Goal: Book appointment/travel/reservation

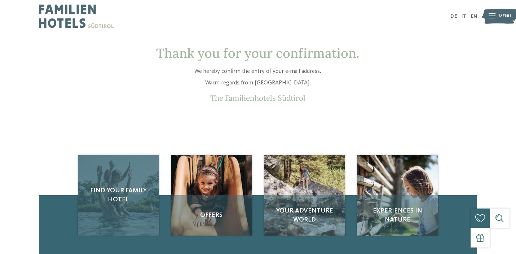
click at [114, 180] on div "Find your family hotel" at bounding box center [118, 195] width 81 height 81
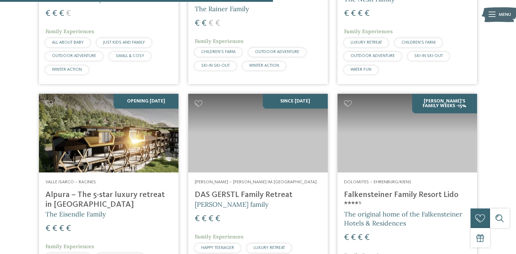
scroll to position [1131, 0]
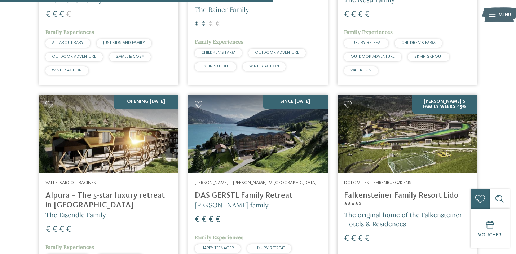
click at [107, 114] on img at bounding box center [109, 133] width 140 height 79
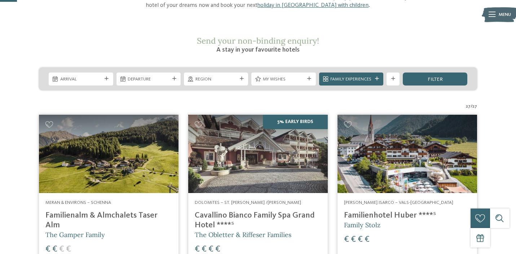
scroll to position [100, 0]
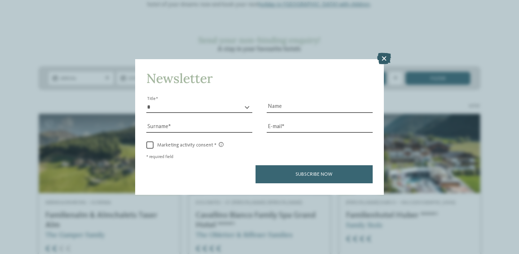
click at [386, 53] on icon at bounding box center [384, 59] width 14 height 12
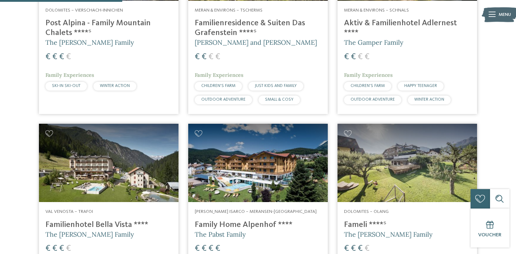
scroll to position [508, 0]
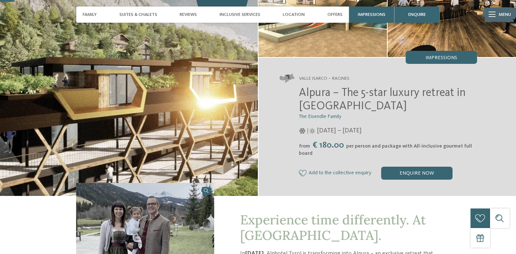
scroll to position [51, 0]
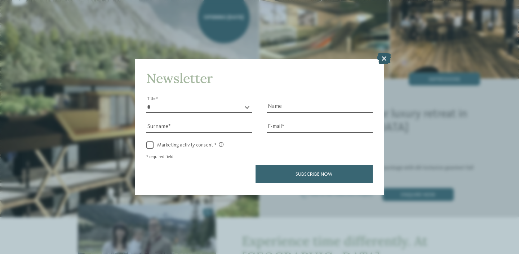
click at [381, 53] on icon at bounding box center [384, 59] width 14 height 12
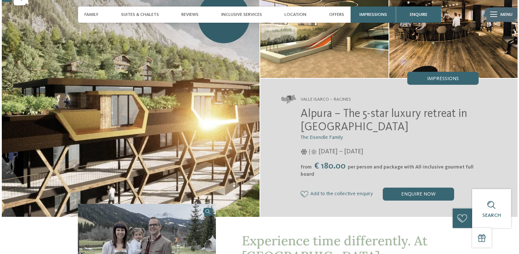
scroll to position [18, 0]
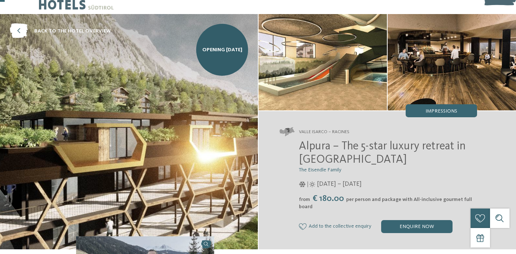
click at [56, 89] on img at bounding box center [129, 131] width 258 height 235
click at [105, 147] on img at bounding box center [129, 131] width 258 height 235
click at [316, 72] on img at bounding box center [323, 62] width 128 height 96
click at [441, 111] on span "Impressions" at bounding box center [442, 111] width 32 height 5
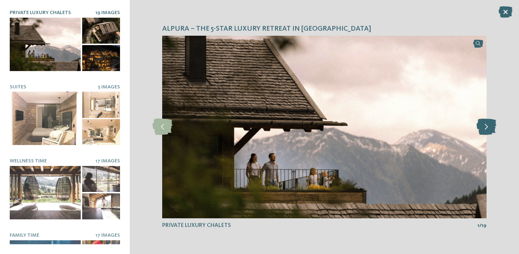
click at [490, 126] on icon at bounding box center [487, 127] width 20 height 16
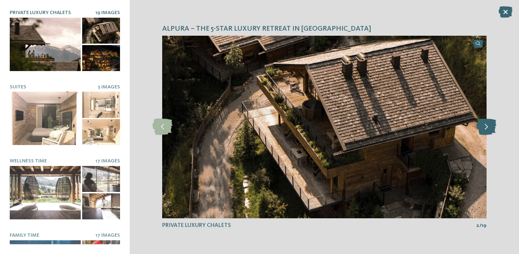
click at [490, 126] on icon at bounding box center [487, 127] width 20 height 16
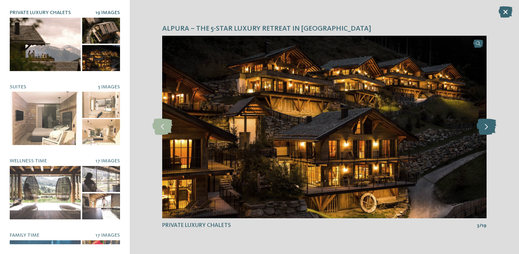
click at [490, 126] on icon at bounding box center [487, 127] width 20 height 16
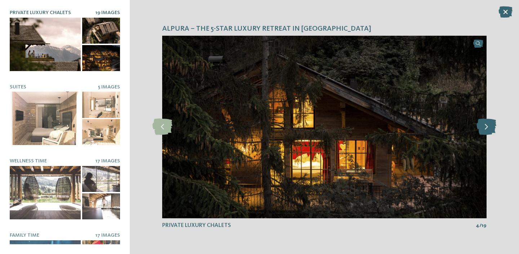
click at [490, 126] on icon at bounding box center [487, 127] width 20 height 16
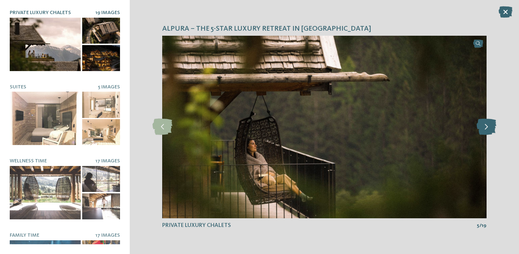
click at [490, 126] on icon at bounding box center [487, 127] width 20 height 16
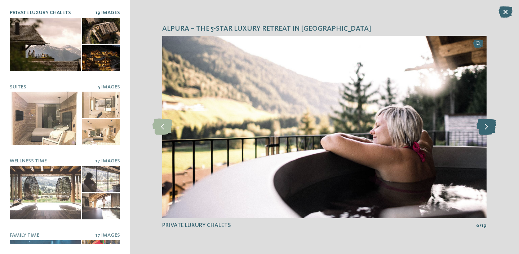
click at [490, 126] on icon at bounding box center [487, 127] width 20 height 16
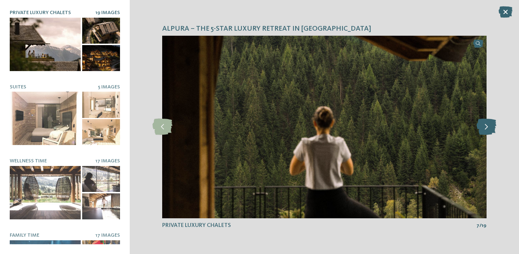
click at [490, 126] on icon at bounding box center [487, 127] width 20 height 16
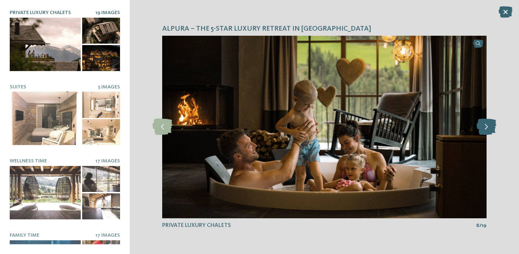
click at [490, 126] on icon at bounding box center [487, 127] width 20 height 16
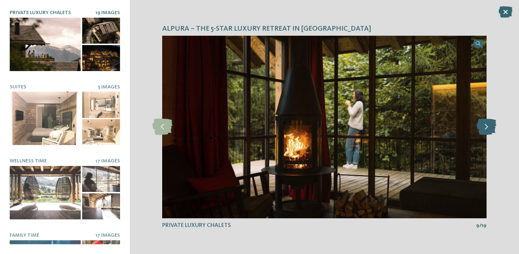
click at [490, 126] on icon at bounding box center [487, 127] width 20 height 16
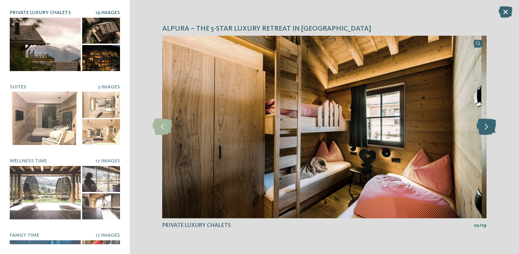
click at [490, 126] on icon at bounding box center [487, 127] width 20 height 16
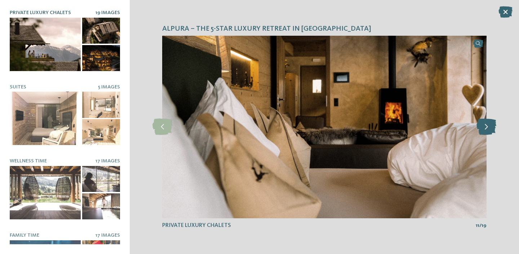
click at [490, 126] on icon at bounding box center [487, 127] width 20 height 16
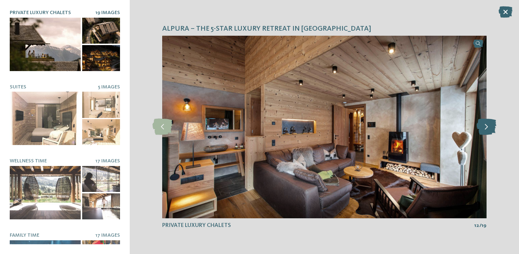
click at [490, 126] on icon at bounding box center [487, 127] width 20 height 16
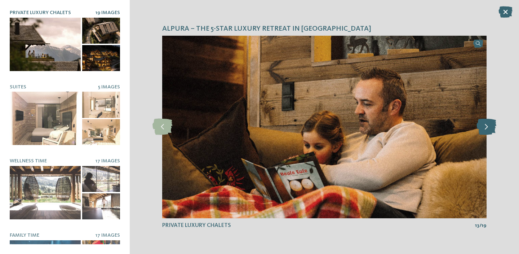
click at [490, 126] on icon at bounding box center [487, 127] width 20 height 16
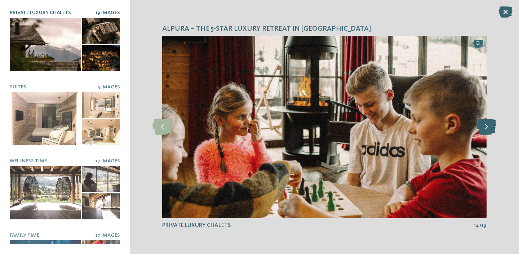
click at [490, 126] on icon at bounding box center [487, 127] width 20 height 16
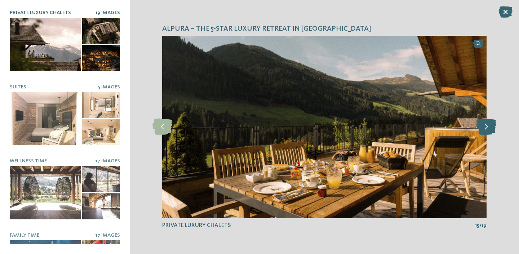
click at [490, 126] on icon at bounding box center [487, 127] width 20 height 16
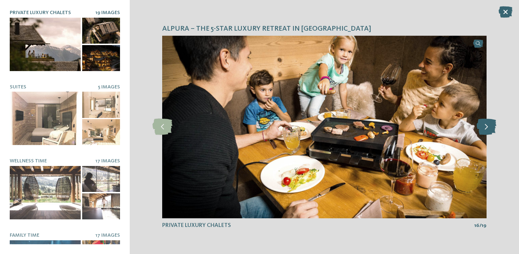
click at [490, 126] on icon at bounding box center [487, 127] width 20 height 16
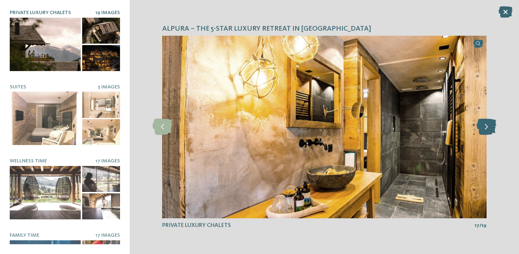
click at [490, 126] on icon at bounding box center [487, 127] width 20 height 16
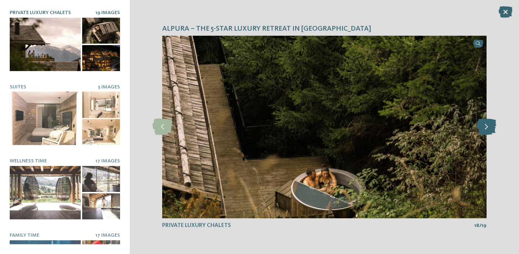
click at [490, 126] on icon at bounding box center [487, 127] width 20 height 16
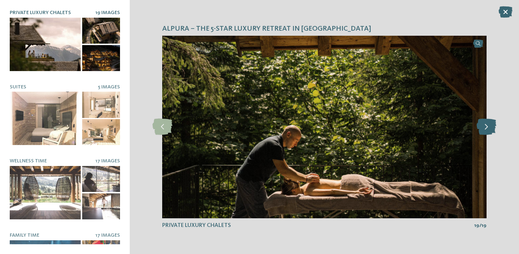
click at [490, 126] on icon at bounding box center [487, 127] width 20 height 16
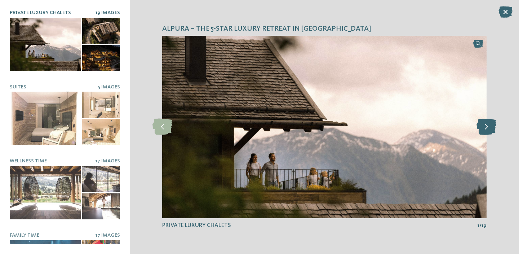
click at [490, 126] on icon at bounding box center [487, 127] width 20 height 16
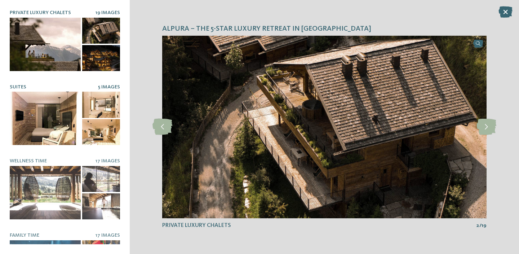
click at [48, 105] on div at bounding box center [45, 118] width 71 height 53
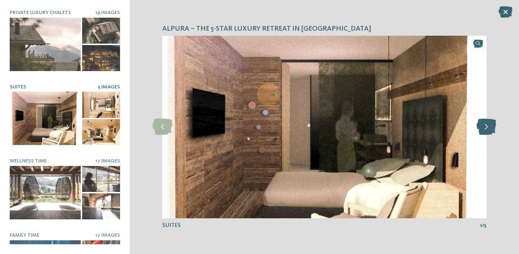
click at [487, 126] on icon at bounding box center [487, 127] width 20 height 16
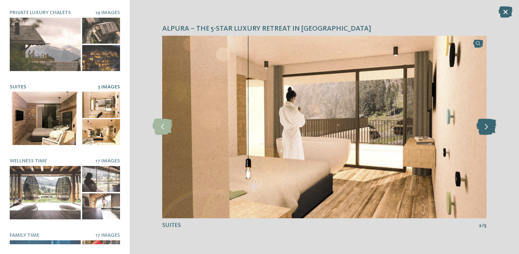
click at [487, 126] on icon at bounding box center [487, 127] width 20 height 16
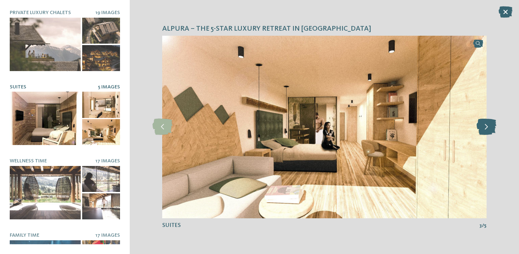
click at [487, 126] on icon at bounding box center [487, 127] width 20 height 16
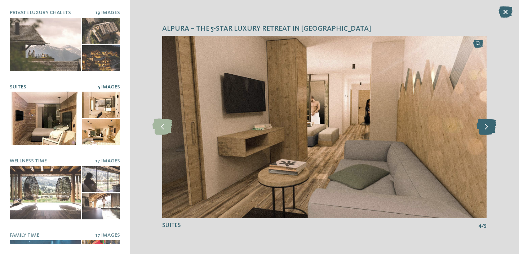
click at [487, 126] on icon at bounding box center [487, 127] width 20 height 16
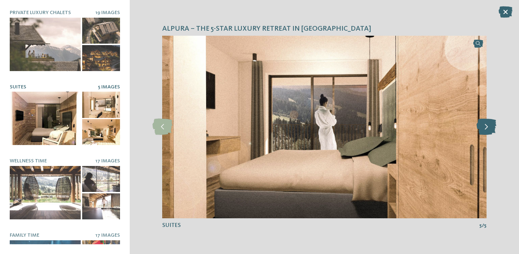
click at [487, 126] on icon at bounding box center [487, 127] width 20 height 16
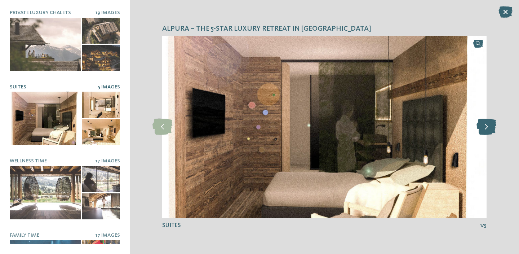
click at [487, 126] on icon at bounding box center [487, 127] width 20 height 16
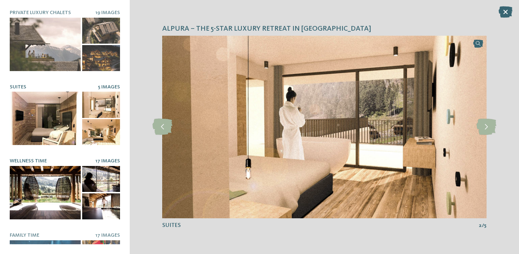
click at [48, 187] on div at bounding box center [45, 192] width 71 height 53
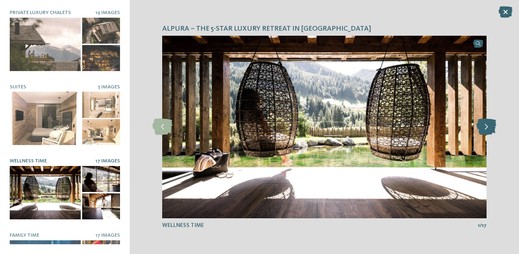
click at [489, 127] on icon at bounding box center [487, 127] width 20 height 16
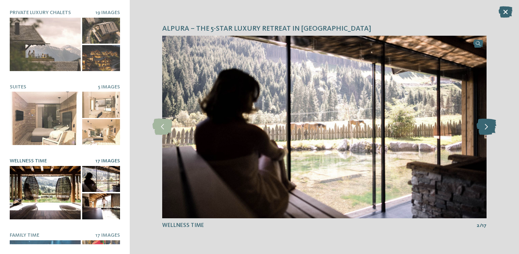
click at [489, 127] on icon at bounding box center [487, 127] width 20 height 16
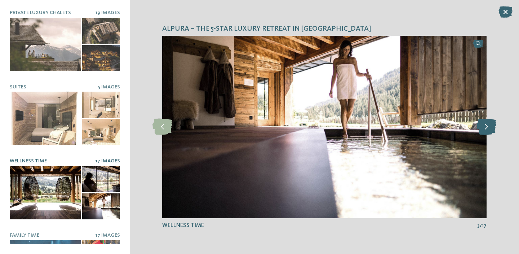
click at [489, 127] on icon at bounding box center [487, 127] width 20 height 16
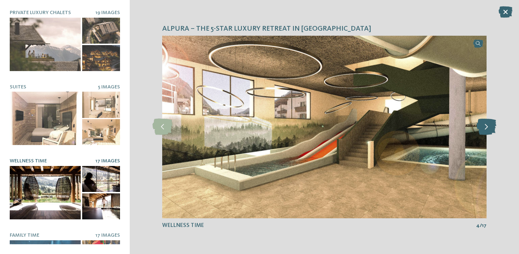
click at [489, 127] on icon at bounding box center [487, 127] width 20 height 16
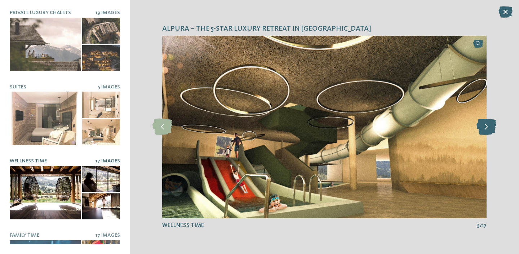
click at [489, 127] on icon at bounding box center [487, 127] width 20 height 16
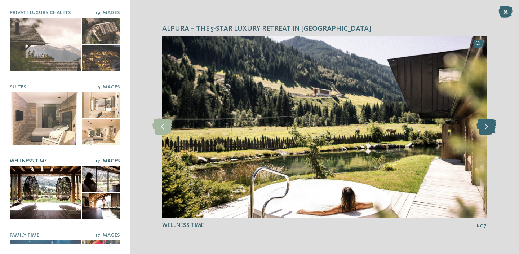
click at [489, 127] on icon at bounding box center [487, 127] width 20 height 16
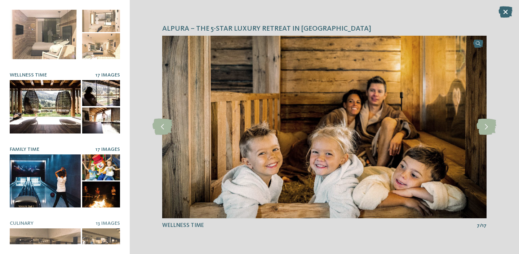
scroll to position [87, 0]
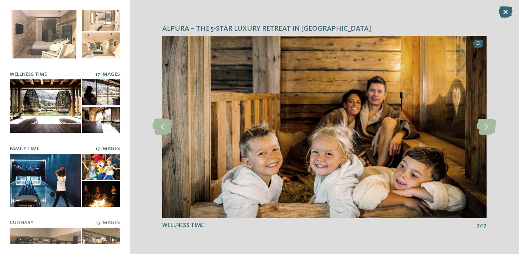
click at [47, 170] on div at bounding box center [45, 180] width 71 height 53
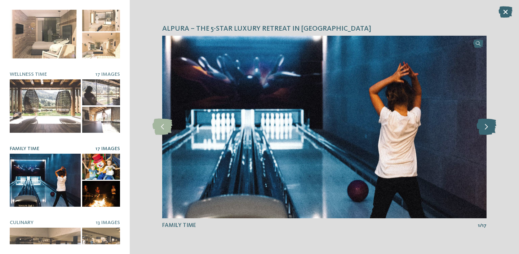
click at [487, 128] on icon at bounding box center [487, 127] width 20 height 16
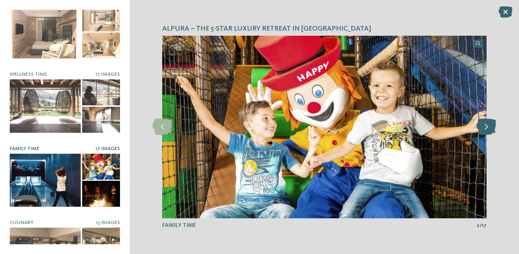
click at [487, 128] on icon at bounding box center [487, 127] width 20 height 16
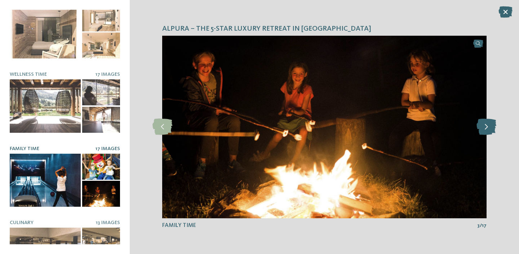
click at [487, 128] on icon at bounding box center [487, 127] width 20 height 16
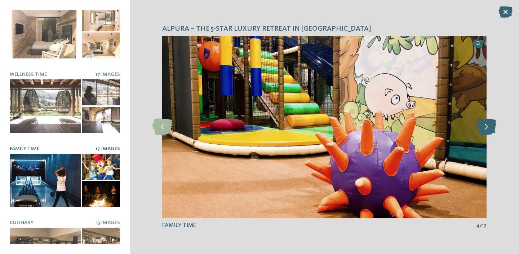
click at [487, 128] on icon at bounding box center [487, 127] width 20 height 16
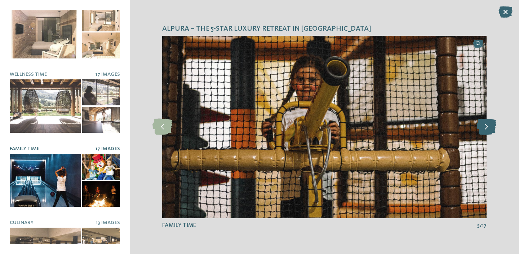
click at [487, 128] on icon at bounding box center [487, 127] width 20 height 16
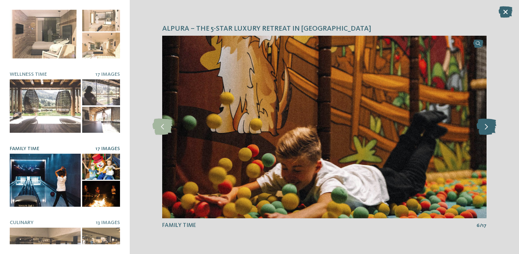
click at [487, 128] on icon at bounding box center [487, 127] width 20 height 16
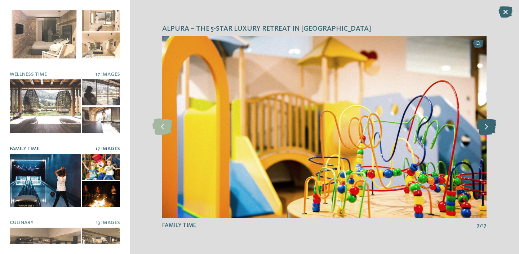
click at [487, 128] on icon at bounding box center [487, 127] width 20 height 16
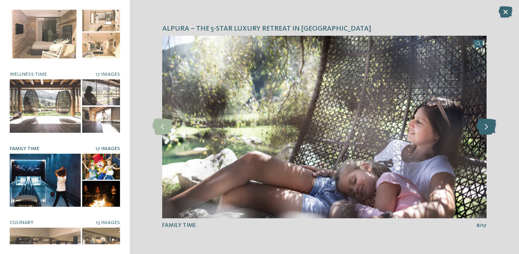
click at [487, 128] on icon at bounding box center [487, 127] width 20 height 16
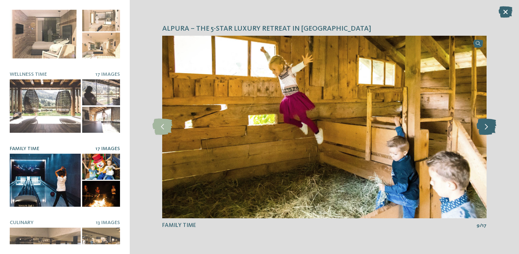
click at [487, 128] on icon at bounding box center [487, 127] width 20 height 16
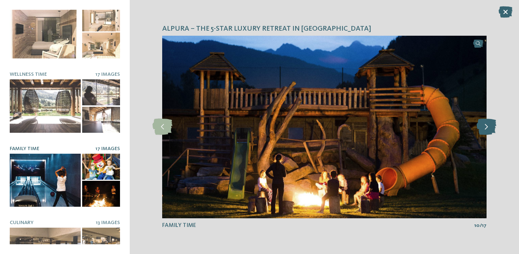
click at [487, 128] on icon at bounding box center [487, 127] width 20 height 16
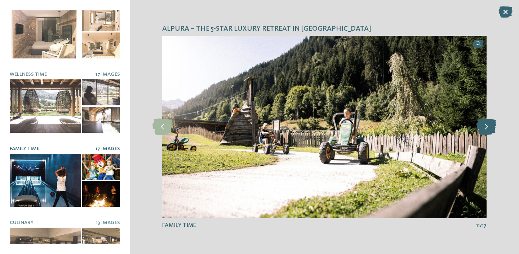
click at [487, 128] on icon at bounding box center [487, 127] width 20 height 16
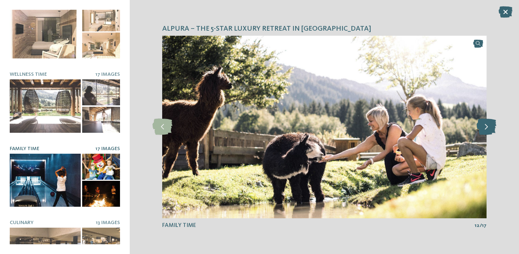
click at [487, 128] on icon at bounding box center [487, 127] width 20 height 16
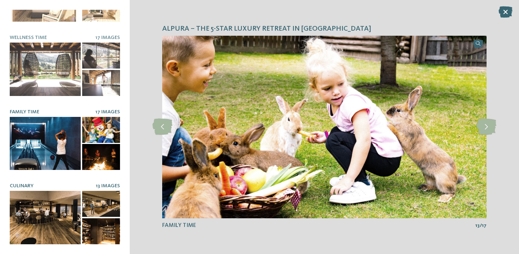
scroll to position [123, 0]
click at [40, 220] on div at bounding box center [45, 217] width 71 height 53
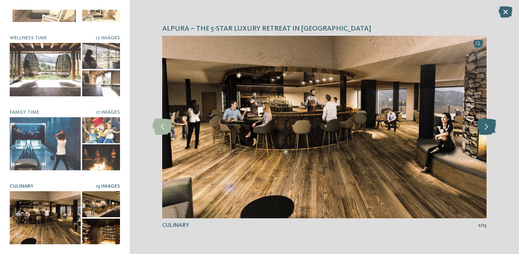
click at [487, 126] on icon at bounding box center [487, 127] width 20 height 16
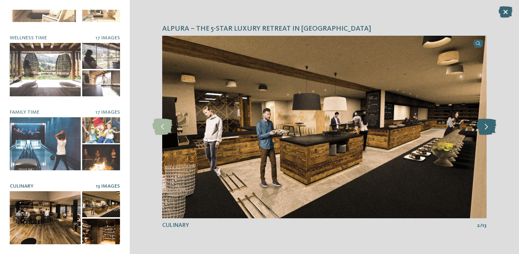
click at [487, 126] on icon at bounding box center [487, 127] width 20 height 16
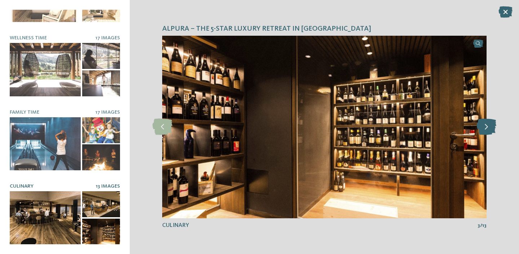
click at [487, 126] on icon at bounding box center [487, 127] width 20 height 16
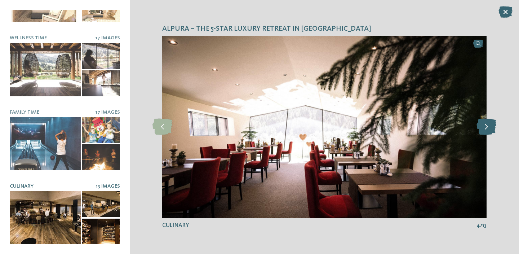
click at [487, 126] on icon at bounding box center [487, 127] width 20 height 16
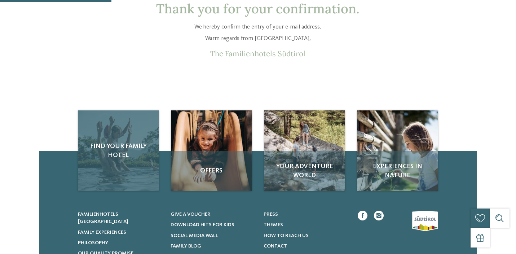
scroll to position [45, 0]
click at [126, 149] on span "Find your family hotel" at bounding box center [118, 150] width 68 height 18
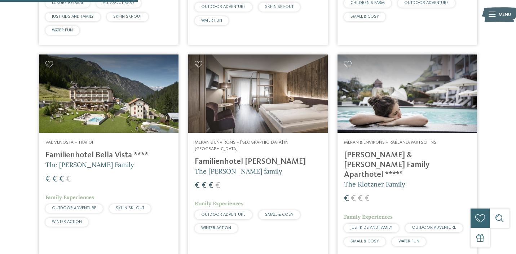
scroll to position [578, 0]
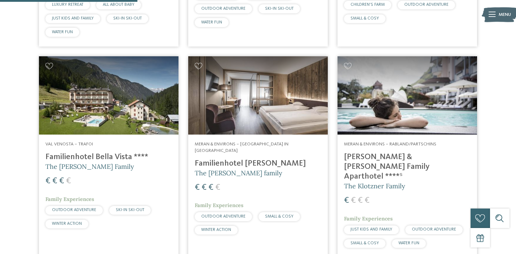
click at [400, 83] on img at bounding box center [408, 95] width 140 height 79
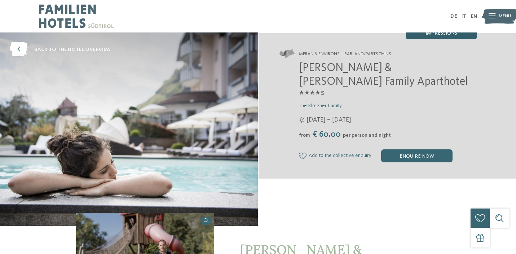
click at [449, 39] on div "Impressions" at bounding box center [441, 32] width 71 height 13
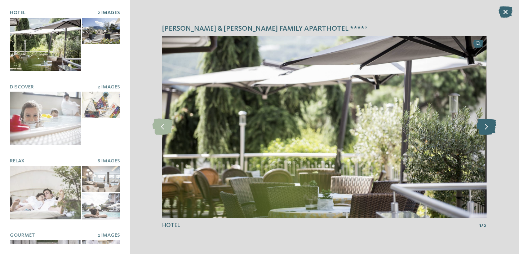
click at [487, 128] on icon at bounding box center [487, 127] width 20 height 16
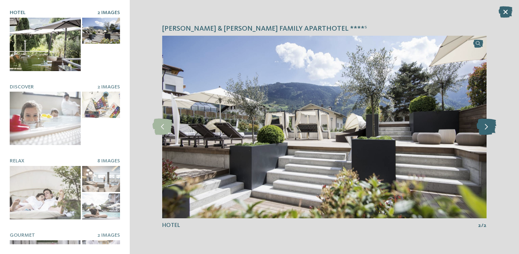
click at [487, 128] on icon at bounding box center [487, 127] width 20 height 16
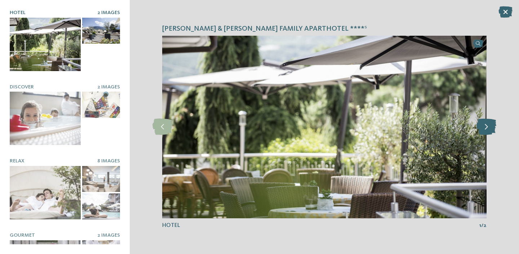
click at [487, 128] on icon at bounding box center [487, 127] width 20 height 16
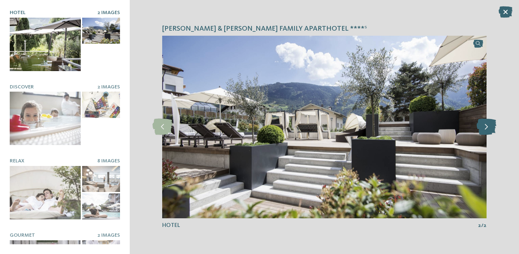
click at [487, 128] on icon at bounding box center [487, 127] width 20 height 16
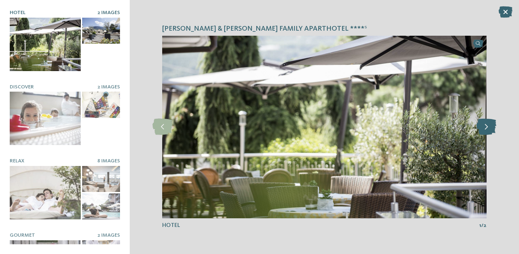
click at [487, 128] on icon at bounding box center [487, 127] width 20 height 16
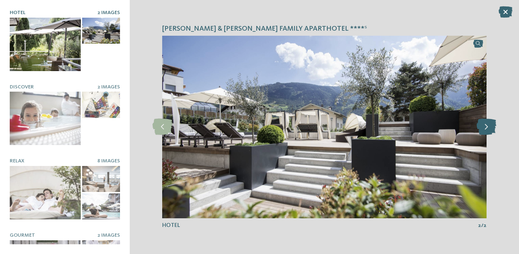
click at [487, 128] on icon at bounding box center [487, 127] width 20 height 16
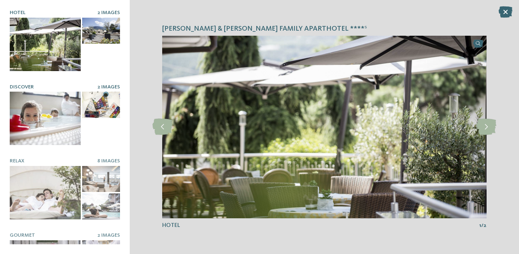
click at [44, 116] on div at bounding box center [45, 118] width 71 height 53
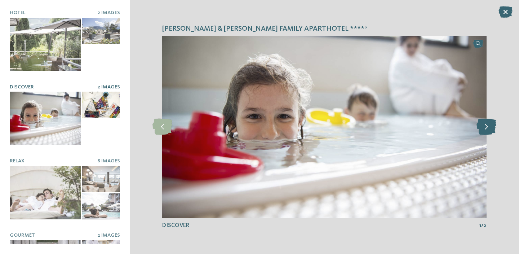
click at [488, 126] on icon at bounding box center [487, 127] width 20 height 16
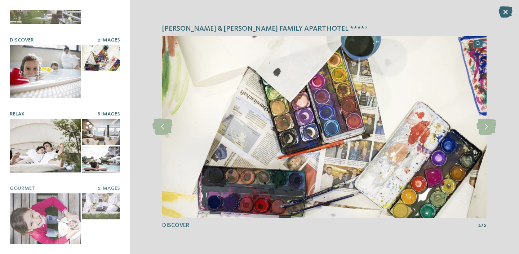
scroll to position [47, 0]
click at [48, 147] on div at bounding box center [45, 145] width 71 height 53
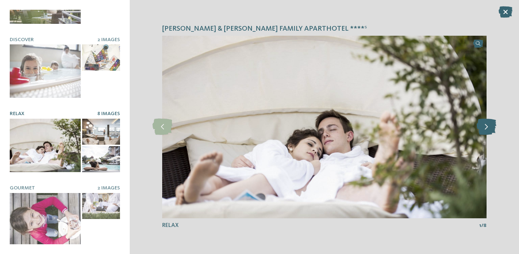
click at [488, 126] on icon at bounding box center [487, 127] width 20 height 16
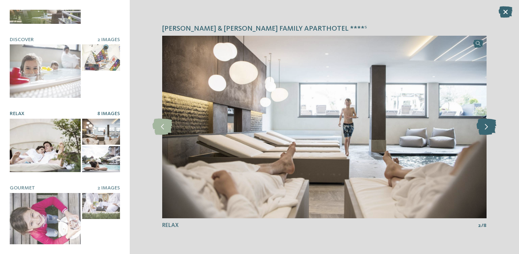
click at [488, 126] on icon at bounding box center [487, 127] width 20 height 16
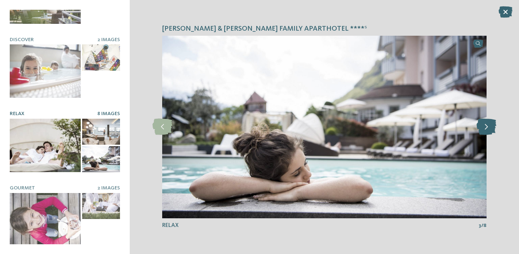
click at [488, 126] on icon at bounding box center [487, 127] width 20 height 16
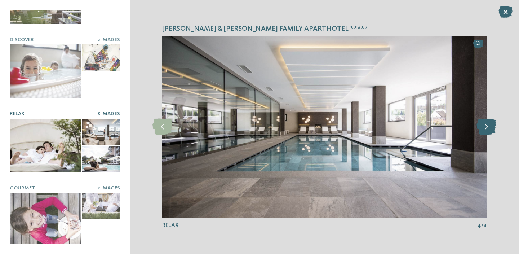
click at [488, 126] on icon at bounding box center [487, 127] width 20 height 16
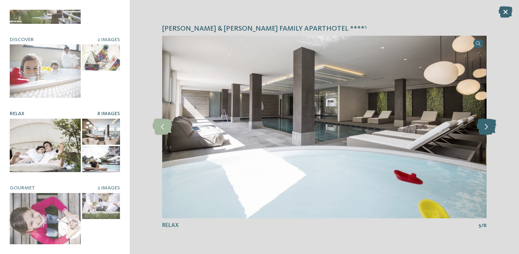
click at [488, 126] on icon at bounding box center [487, 127] width 20 height 16
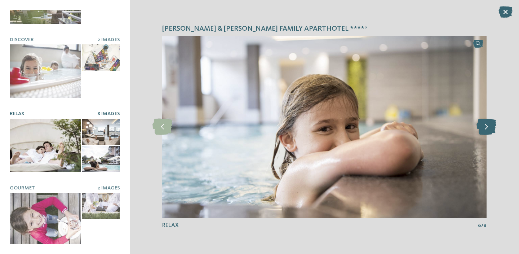
click at [488, 126] on icon at bounding box center [487, 127] width 20 height 16
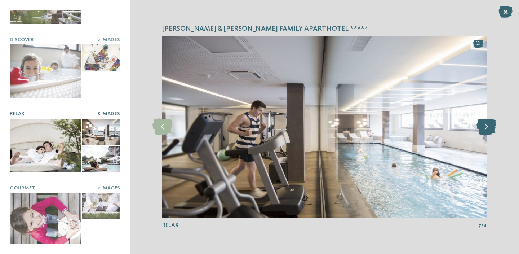
click at [488, 126] on icon at bounding box center [487, 127] width 20 height 16
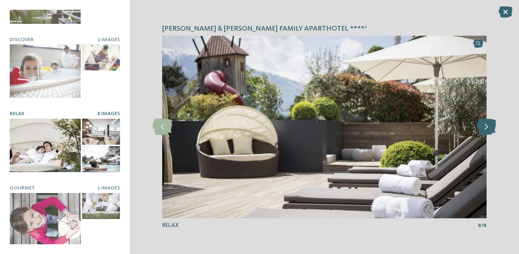
click at [488, 126] on icon at bounding box center [487, 127] width 20 height 16
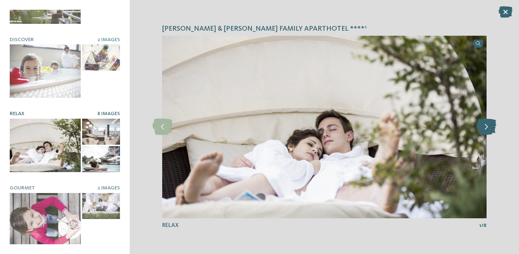
click at [488, 126] on icon at bounding box center [487, 127] width 20 height 16
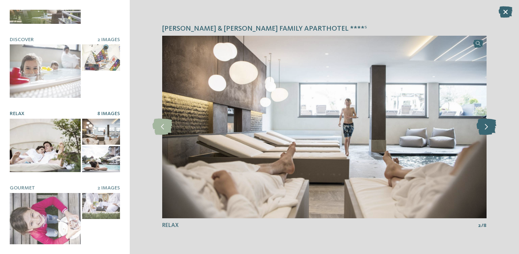
click at [493, 130] on icon at bounding box center [487, 127] width 20 height 16
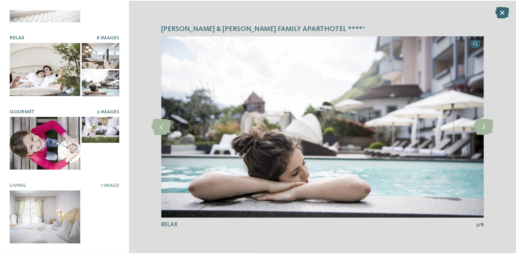
scroll to position [123, 0]
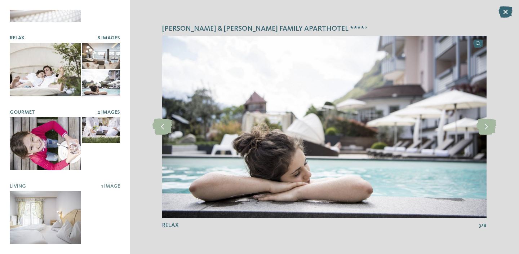
click at [53, 136] on div at bounding box center [45, 143] width 71 height 53
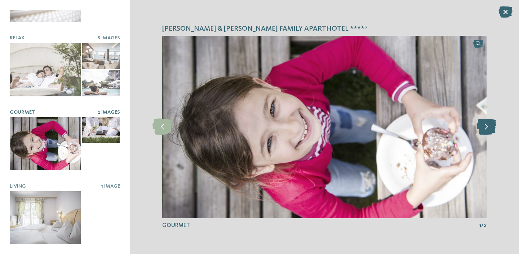
click at [487, 126] on icon at bounding box center [487, 127] width 20 height 16
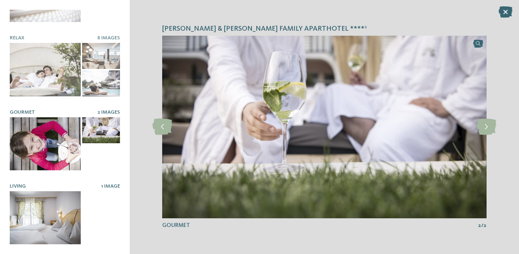
click at [36, 202] on div at bounding box center [45, 217] width 71 height 53
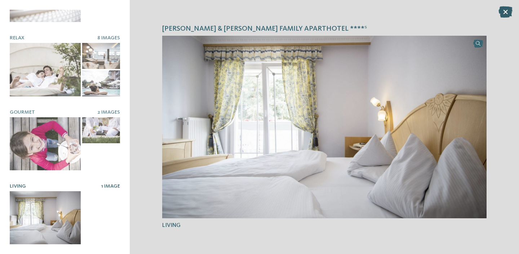
click at [510, 10] on icon at bounding box center [506, 12] width 14 height 12
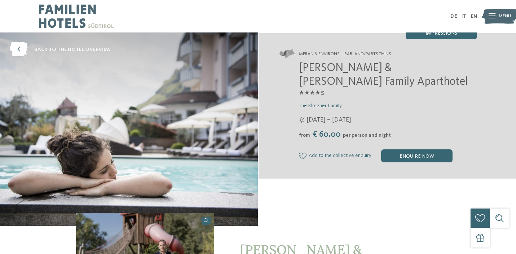
scroll to position [0, 0]
click at [405, 149] on div "enquire now" at bounding box center [416, 155] width 71 height 13
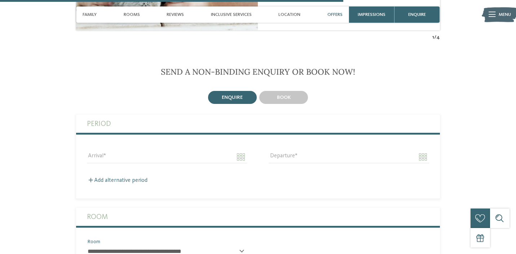
scroll to position [1330, 0]
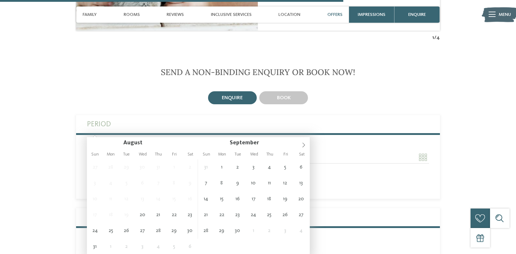
click at [241, 151] on input "Arrival" at bounding box center [167, 157] width 160 height 12
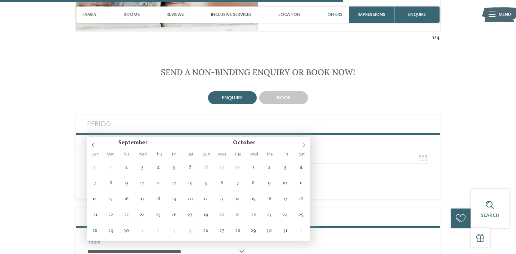
click at [302, 146] on span at bounding box center [304, 143] width 12 height 12
click at [307, 142] on span at bounding box center [304, 143] width 12 height 12
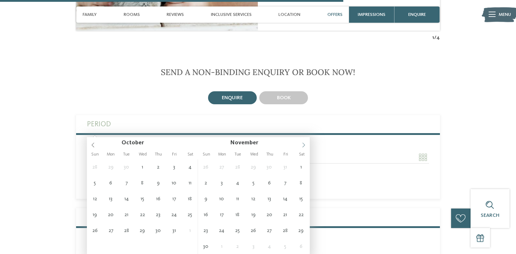
click at [307, 142] on span at bounding box center [304, 143] width 12 height 12
type input "****"
click at [307, 142] on span at bounding box center [304, 143] width 12 height 12
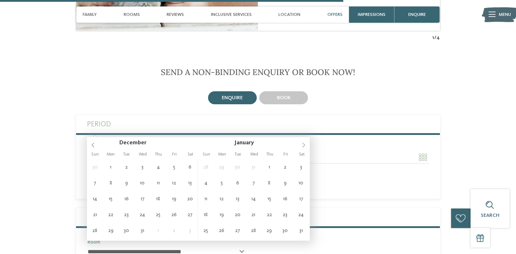
type input "****"
click at [307, 142] on span at bounding box center [304, 143] width 12 height 12
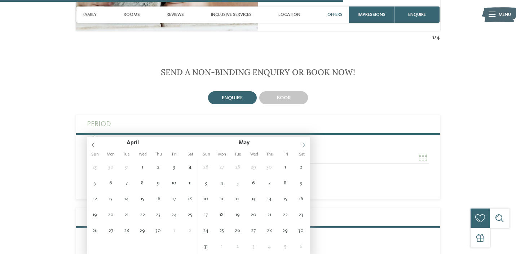
click at [307, 142] on span at bounding box center [304, 143] width 12 height 12
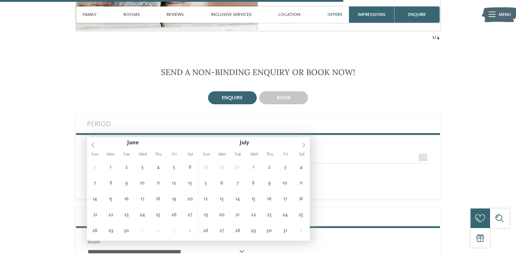
click at [304, 143] on icon at bounding box center [303, 144] width 5 height 5
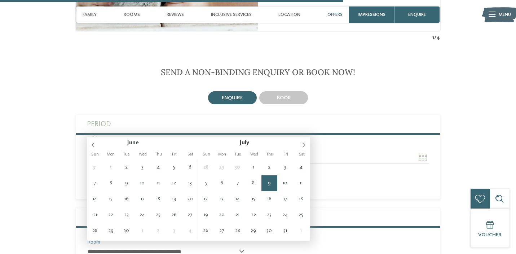
type input "**********"
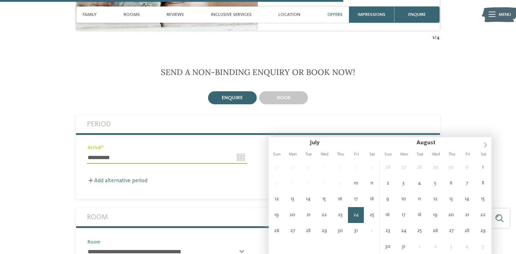
type input "**********"
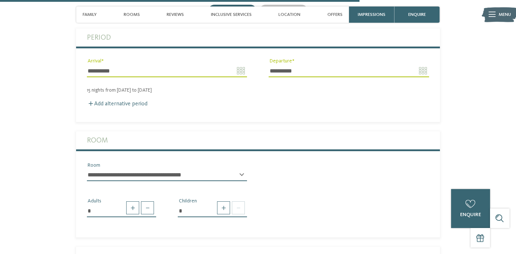
scroll to position [1419, 0]
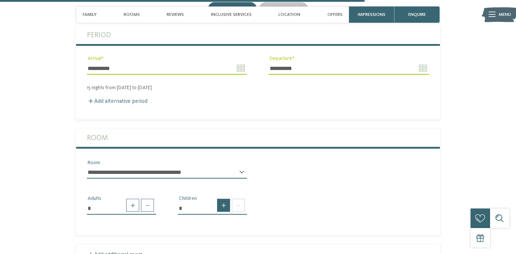
click at [220, 199] on span at bounding box center [223, 205] width 13 height 13
type input "*"
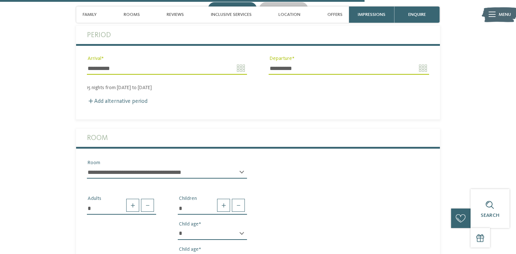
select select "*"
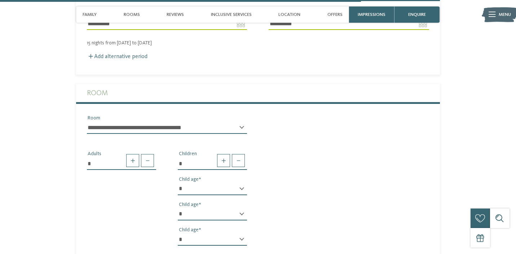
scroll to position [1462, 0]
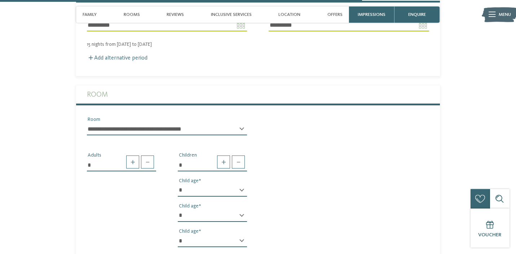
select select "*"
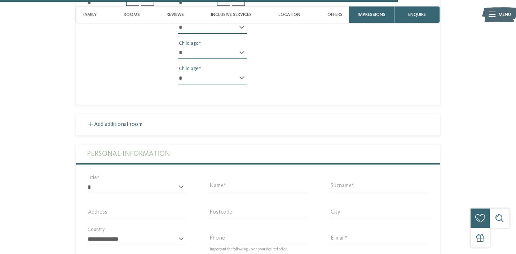
scroll to position [1627, 0]
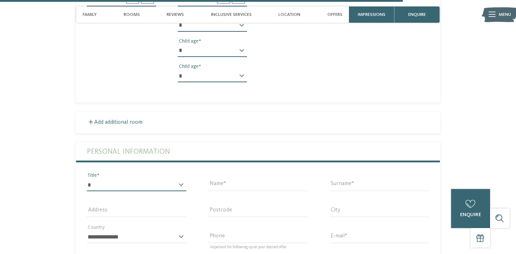
select select "*"
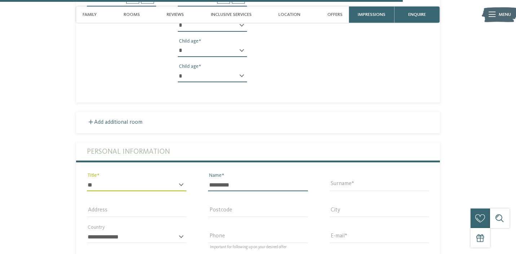
type input "*********"
type input "*"
click at [336, 179] on input "*********" at bounding box center [380, 185] width 100 height 12
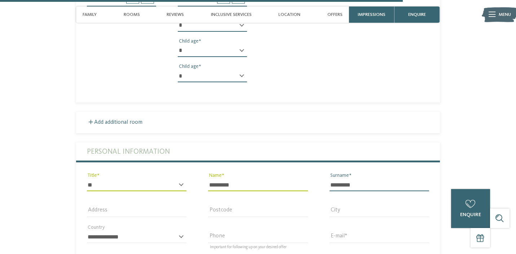
type input "*********"
click at [270, 179] on input "*********" at bounding box center [258, 185] width 100 height 12
click at [269, 179] on input "*********" at bounding box center [258, 185] width 100 height 12
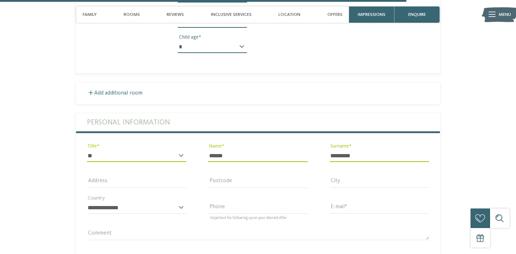
scroll to position [1661, 0]
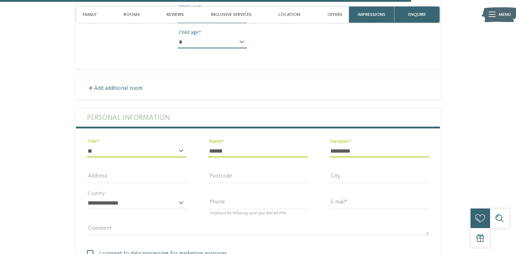
type input "******"
click at [144, 171] on input "*******" at bounding box center [137, 177] width 100 height 12
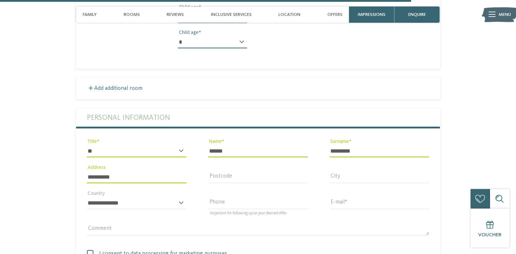
type input "**********"
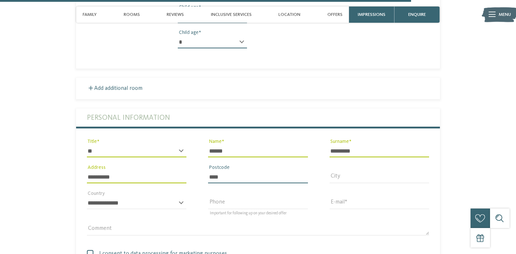
type input "****"
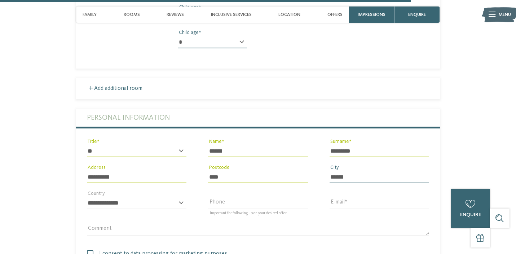
type input "******"
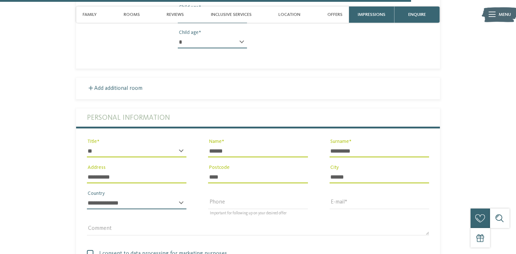
select select "**"
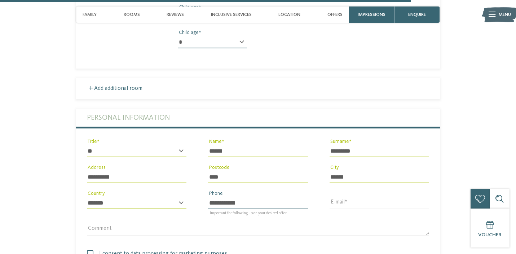
type input "**********"
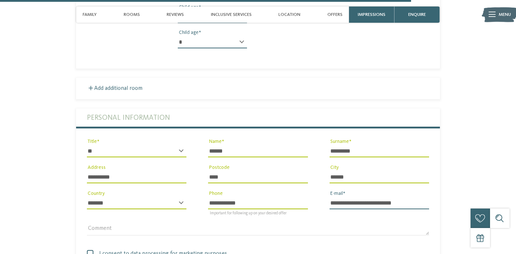
type input "**********"
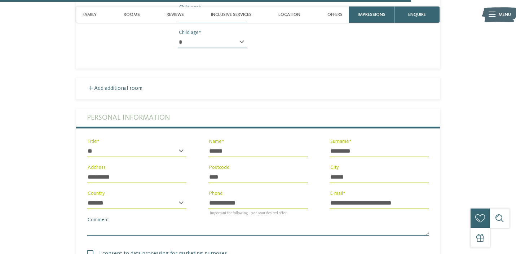
click at [358, 223] on textarea "Comment" at bounding box center [258, 229] width 342 height 12
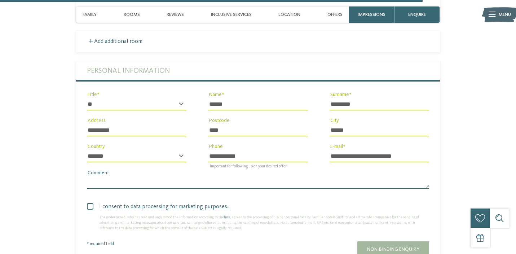
scroll to position [1707, 0]
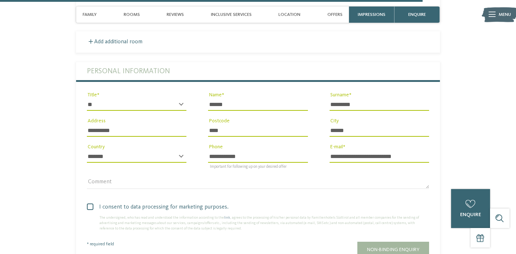
click at [88, 203] on span at bounding box center [90, 206] width 6 height 6
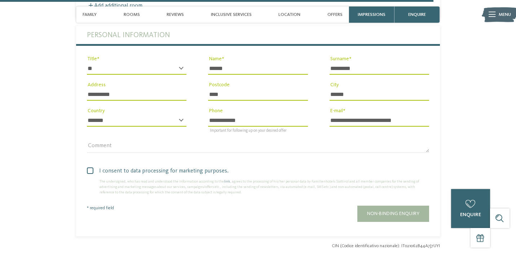
scroll to position [1751, 0]
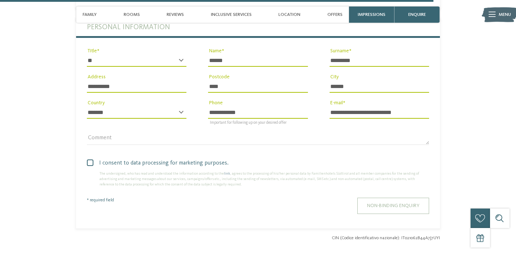
click at [373, 198] on button "Non-binding enquiry" at bounding box center [393, 206] width 72 height 16
